Goal: Information Seeking & Learning: Find specific fact

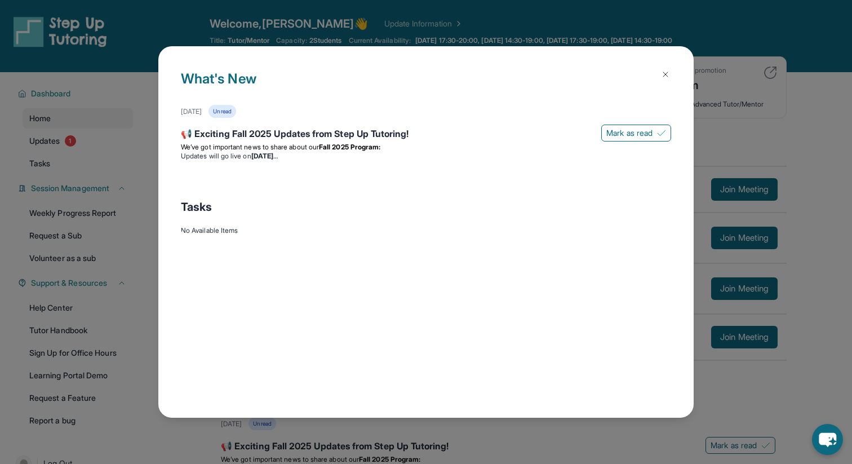
click at [606, 63] on div "What's New [DATE] Unread 📢 Exciting Fall 2025 Updates from Step Up Tutoring! [P…" at bounding box center [425, 231] width 535 height 371
click at [606, 73] on button at bounding box center [665, 74] width 23 height 23
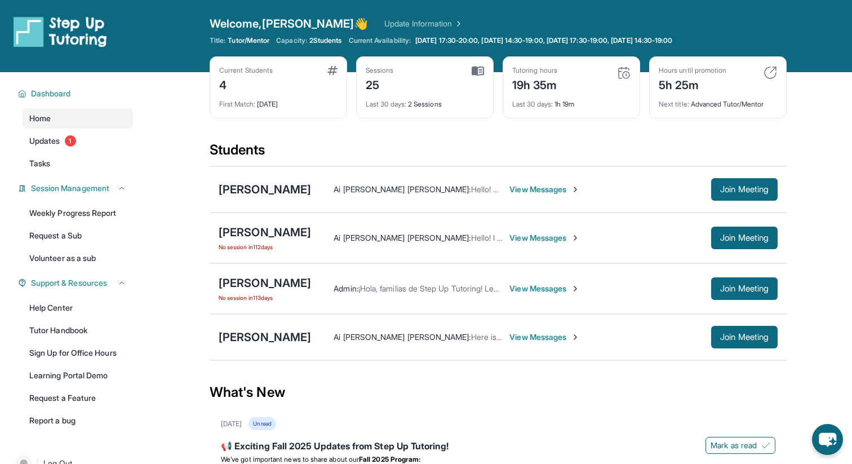
click at [263, 188] on div "[PERSON_NAME]" at bounding box center [265, 189] width 92 height 16
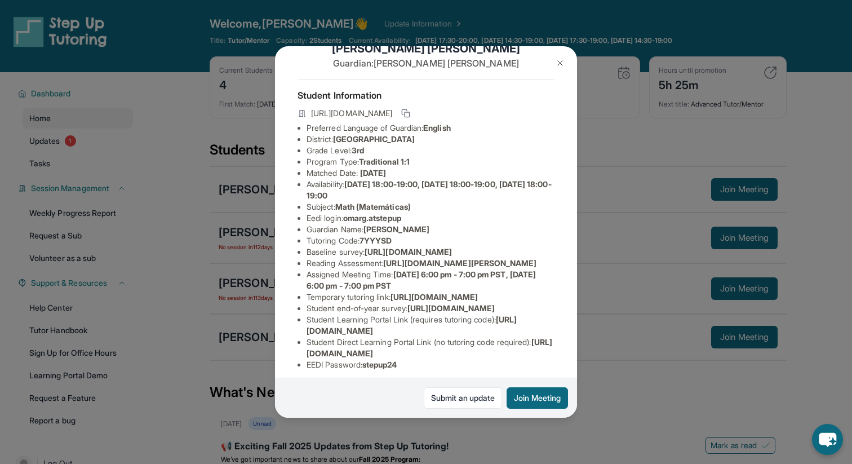
scroll to position [29, 0]
drag, startPoint x: 348, startPoint y: 219, endPoint x: 410, endPoint y: 221, distance: 62.6
click at [410, 221] on li "Eedi login : omarg.atstepup" at bounding box center [430, 217] width 248 height 11
copy span "omarg.atstepup"
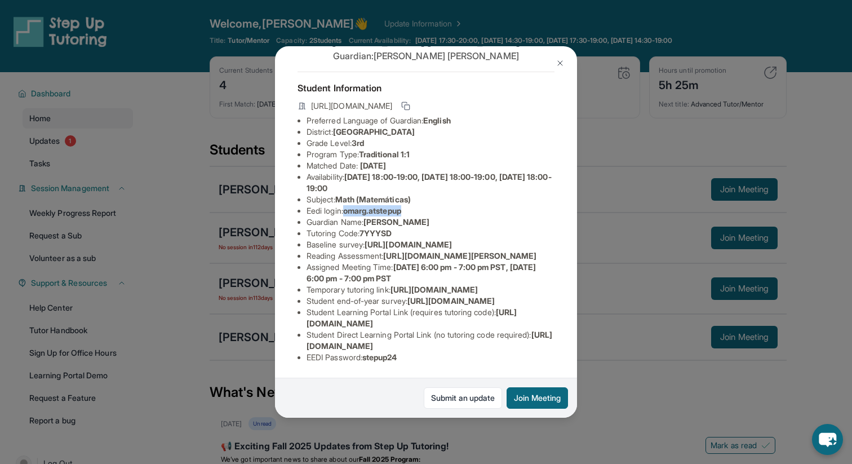
scroll to position [159, 0]
drag, startPoint x: 368, startPoint y: 360, endPoint x: 410, endPoint y: 361, distance: 41.7
click at [410, 361] on li "EEDI Password : stepup24" at bounding box center [430, 357] width 248 height 11
copy span "stepup24"
click at [554, 62] on button at bounding box center [560, 63] width 23 height 23
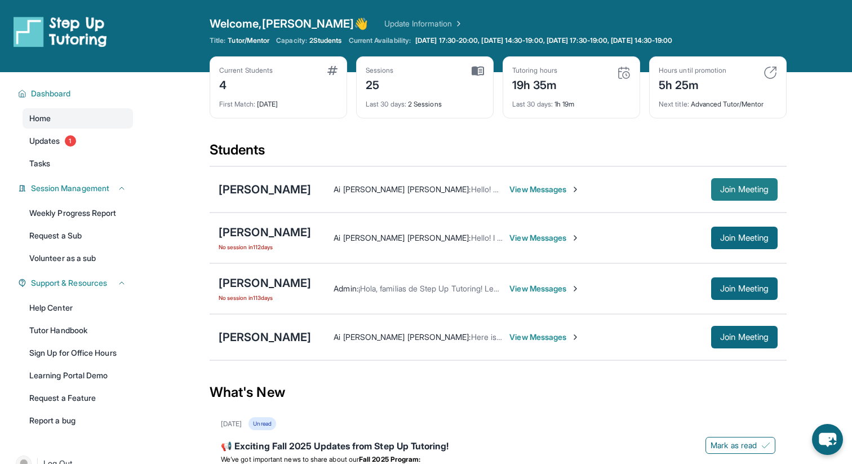
click at [606, 193] on span "Join Meeting" at bounding box center [744, 189] width 48 height 7
click at [513, 289] on span "View Messages" at bounding box center [544, 288] width 70 height 11
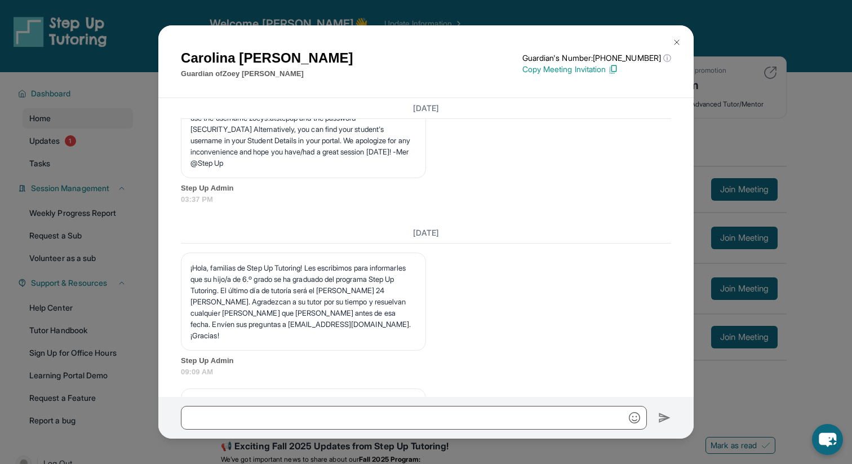
scroll to position [5504, 0]
click at [606, 47] on button at bounding box center [676, 42] width 23 height 23
